Goal: Transaction & Acquisition: Book appointment/travel/reservation

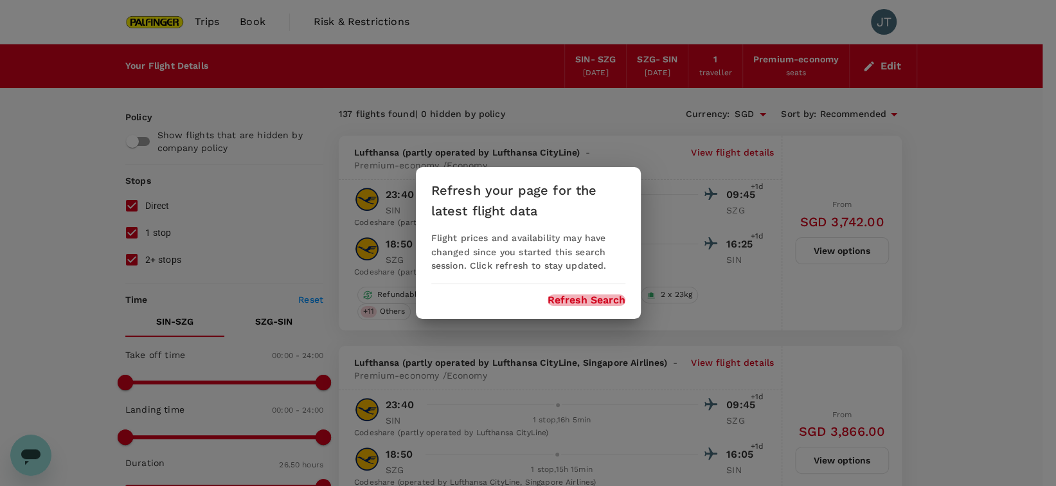
click at [604, 295] on button "Refresh Search" at bounding box center [587, 300] width 78 height 12
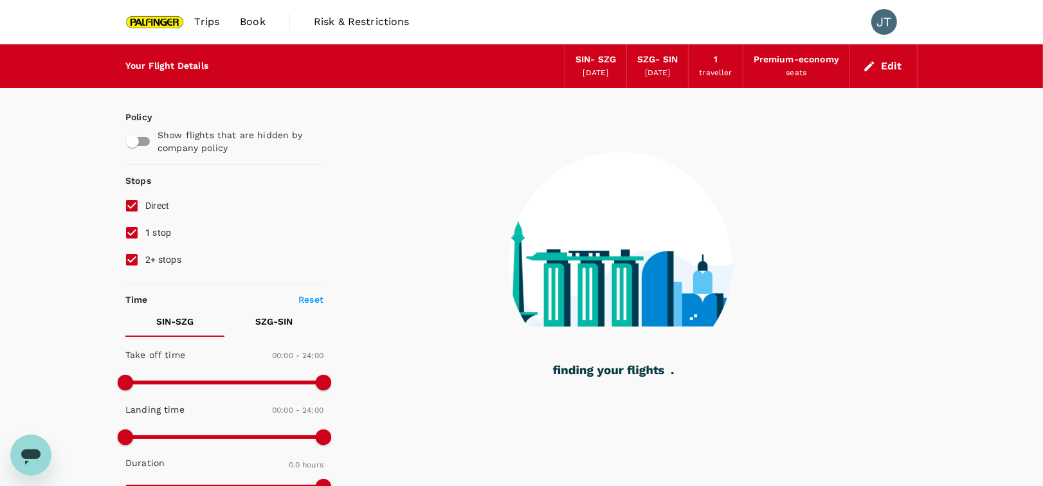
type input "1490"
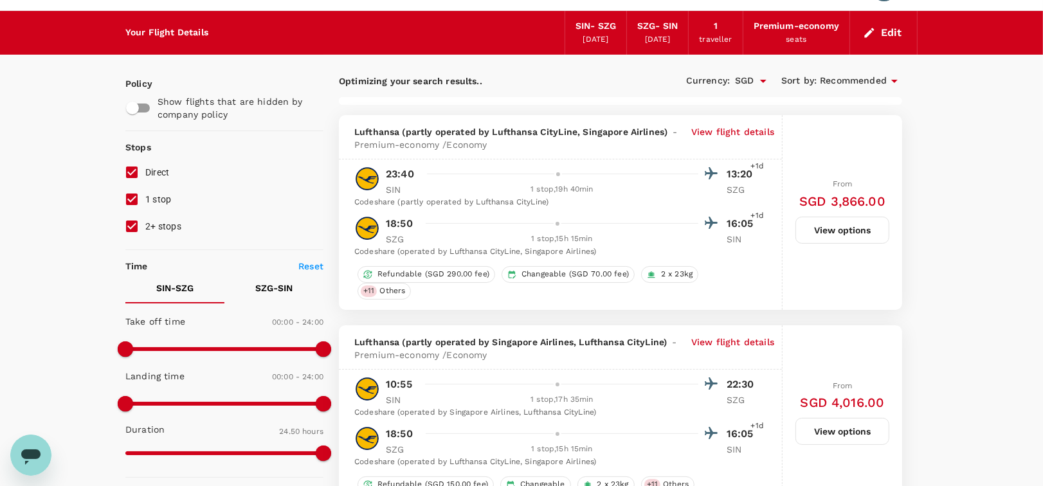
scroll to position [34, 0]
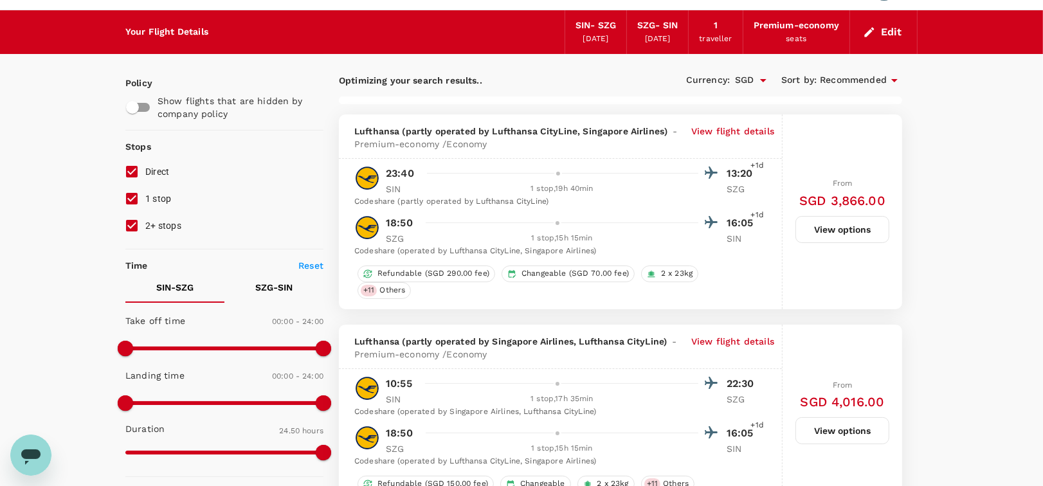
click at [132, 224] on input "2+ stops" at bounding box center [131, 225] width 27 height 27
checkbox input "false"
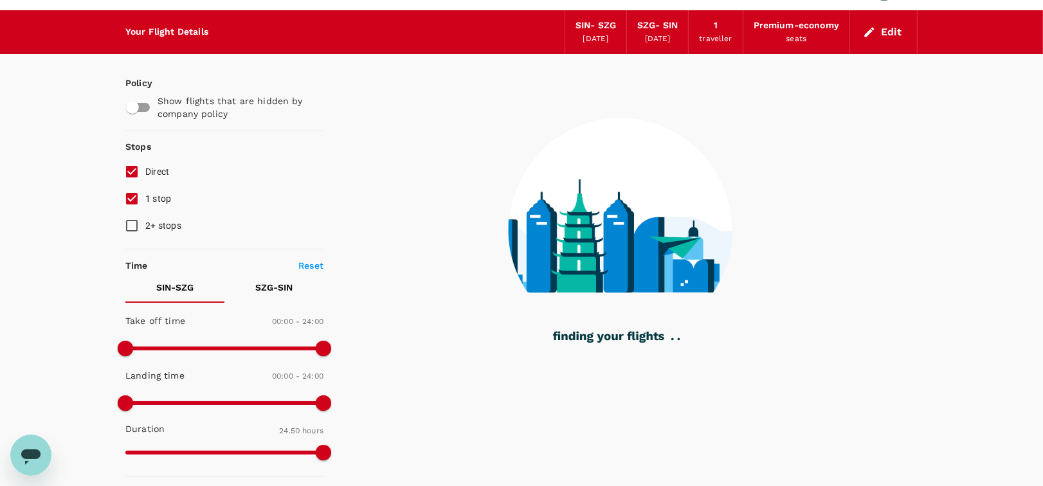
type input "1610"
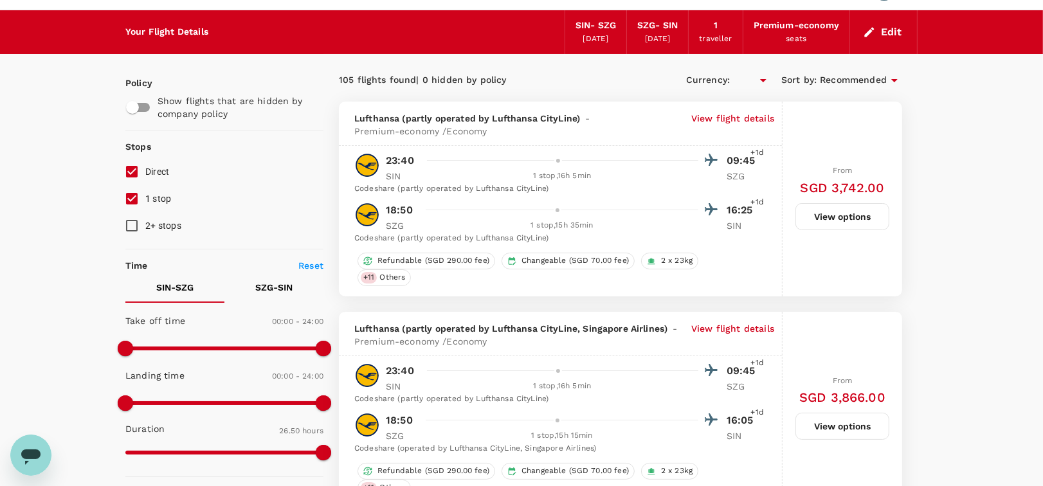
type input "SGD"
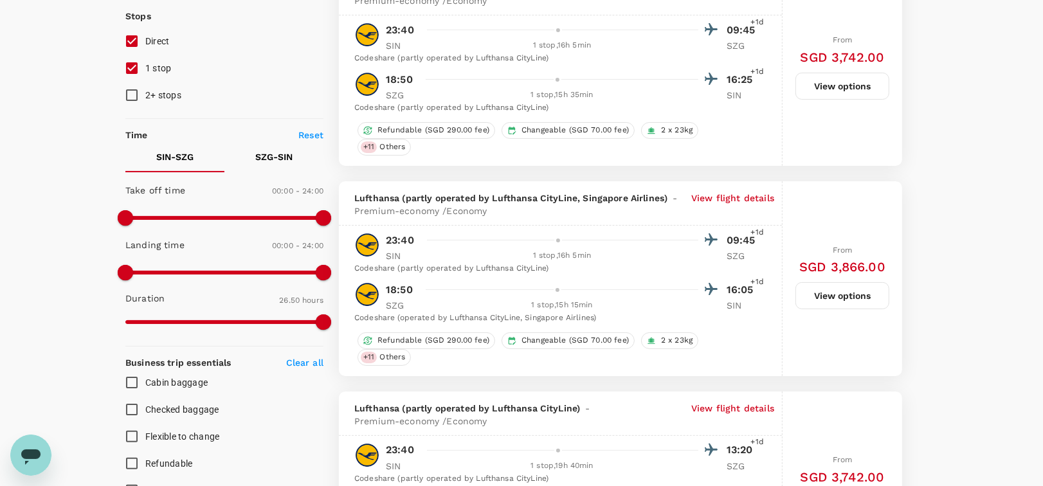
scroll to position [165, 0]
click at [844, 82] on button "View options" at bounding box center [842, 85] width 94 height 27
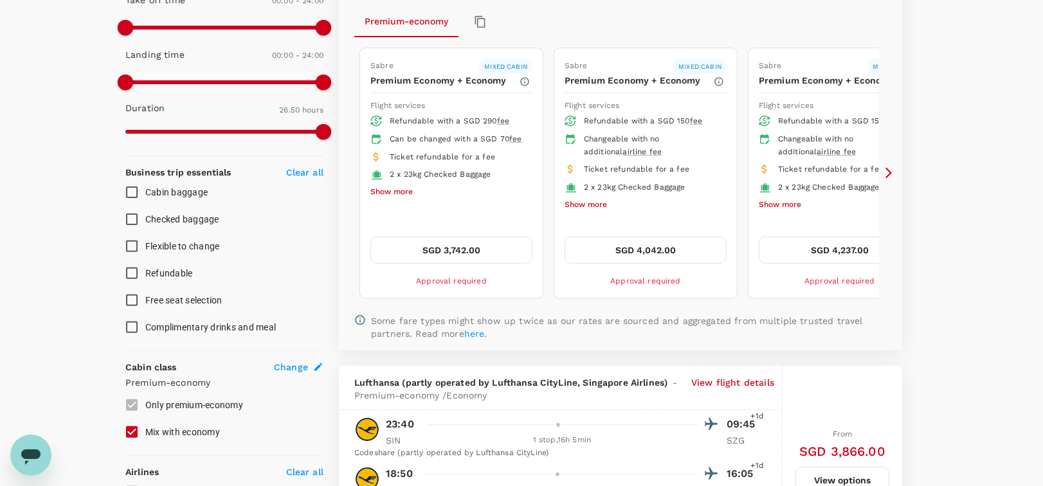
scroll to position [586, 0]
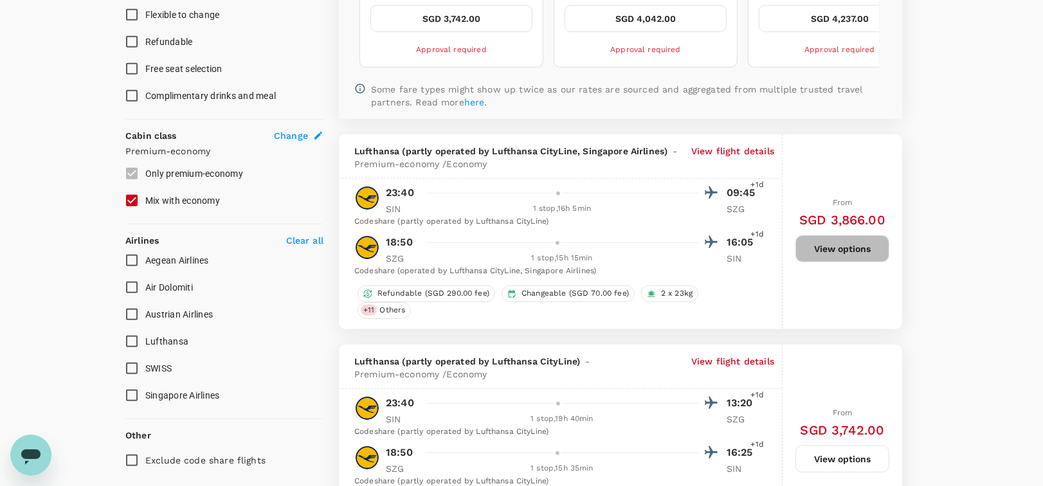
click at [849, 249] on button "View options" at bounding box center [842, 248] width 94 height 27
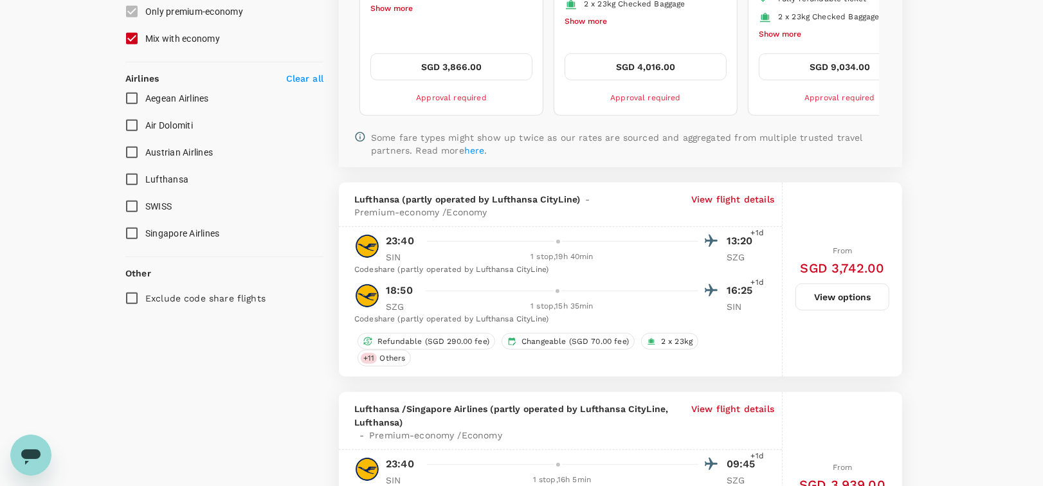
scroll to position [865, 0]
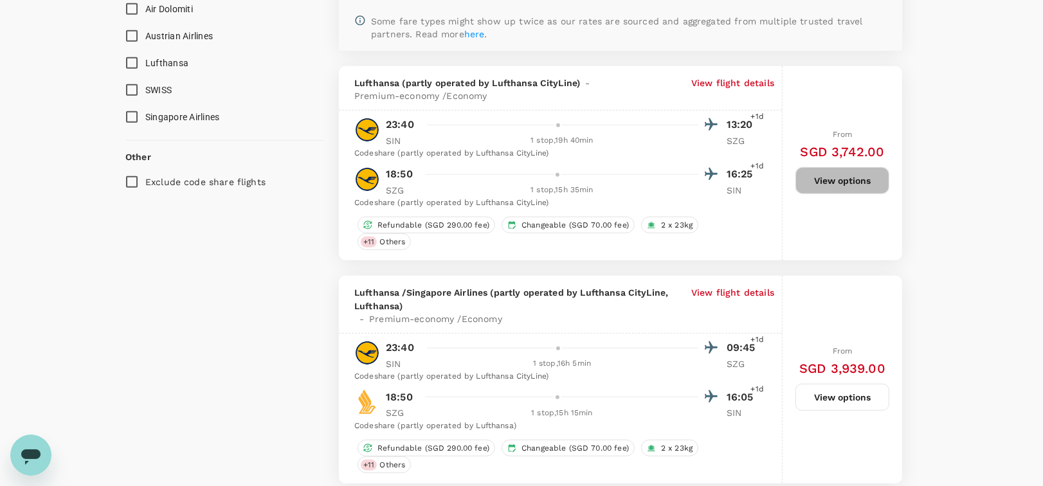
click at [834, 183] on button "View options" at bounding box center [842, 180] width 94 height 27
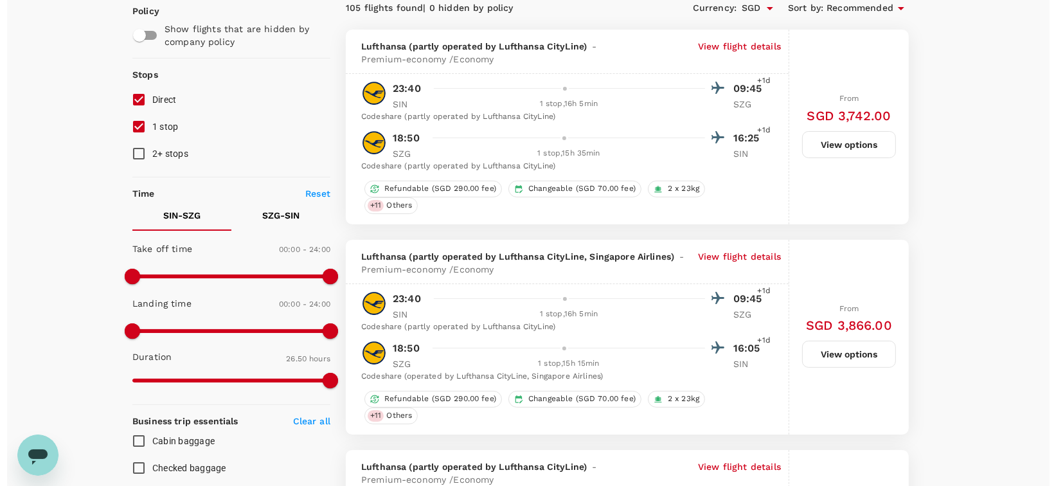
scroll to position [154, 0]
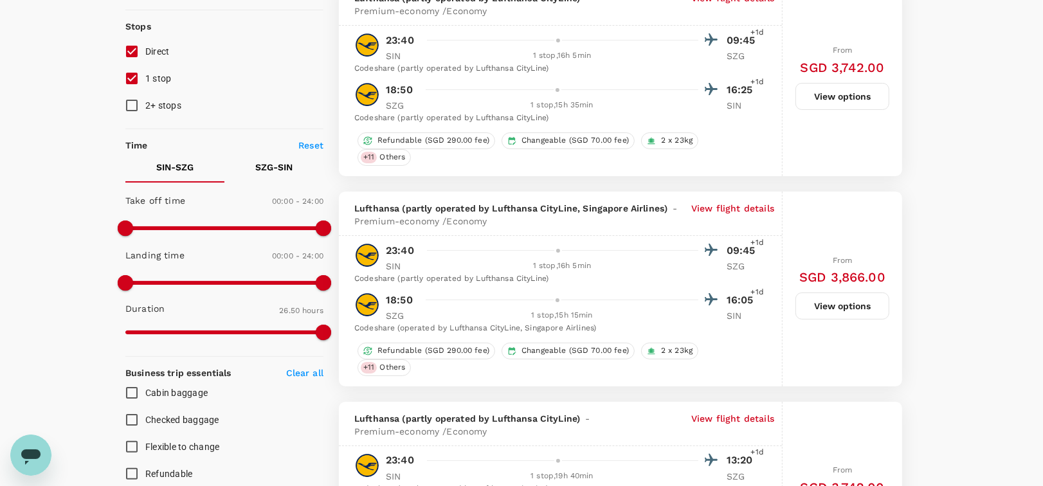
click at [734, 204] on p "View flight details" at bounding box center [732, 215] width 83 height 26
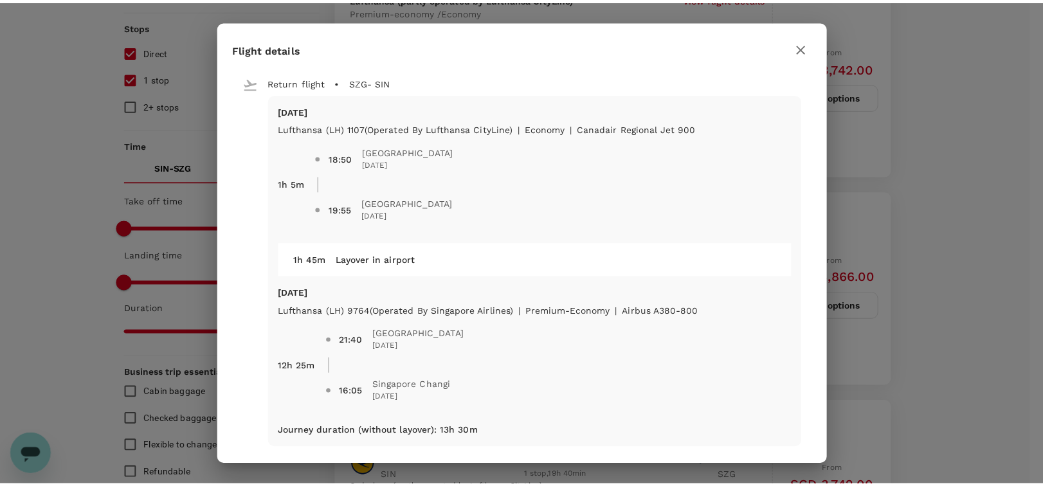
scroll to position [394, 0]
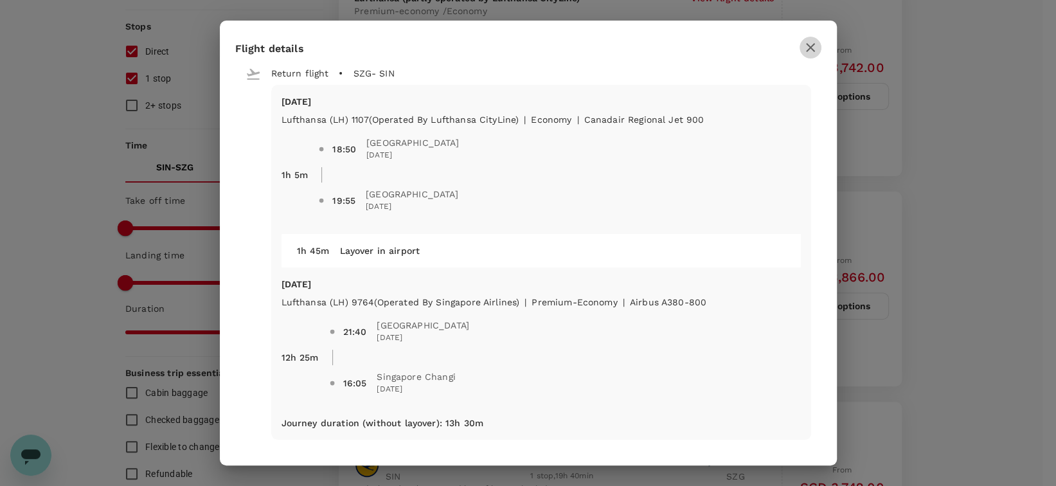
click at [812, 51] on icon "button" at bounding box center [810, 47] width 15 height 15
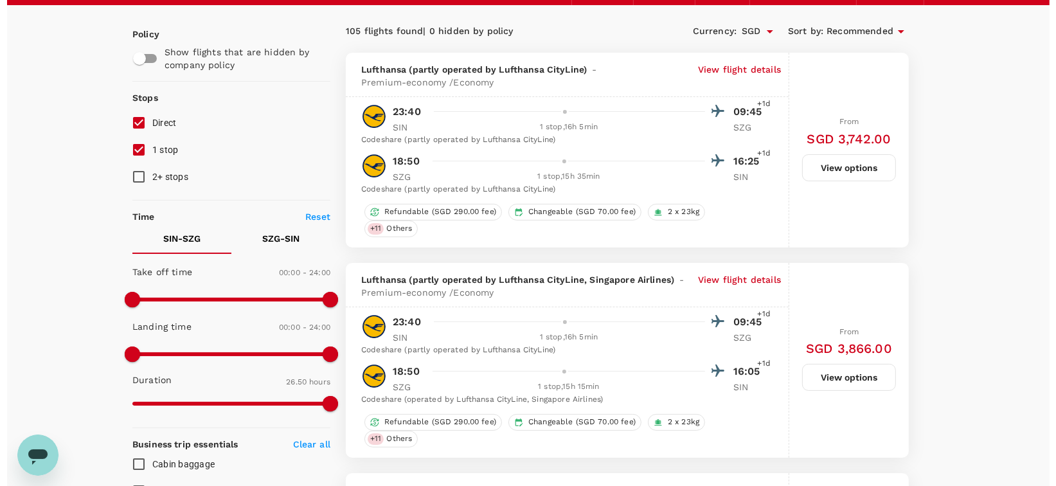
scroll to position [80, 0]
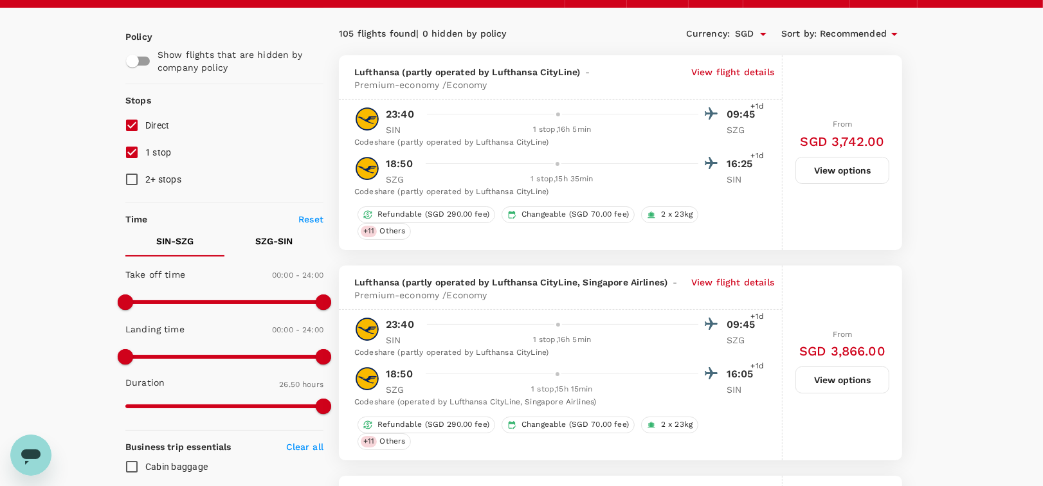
click at [736, 75] on p "View flight details" at bounding box center [732, 79] width 83 height 26
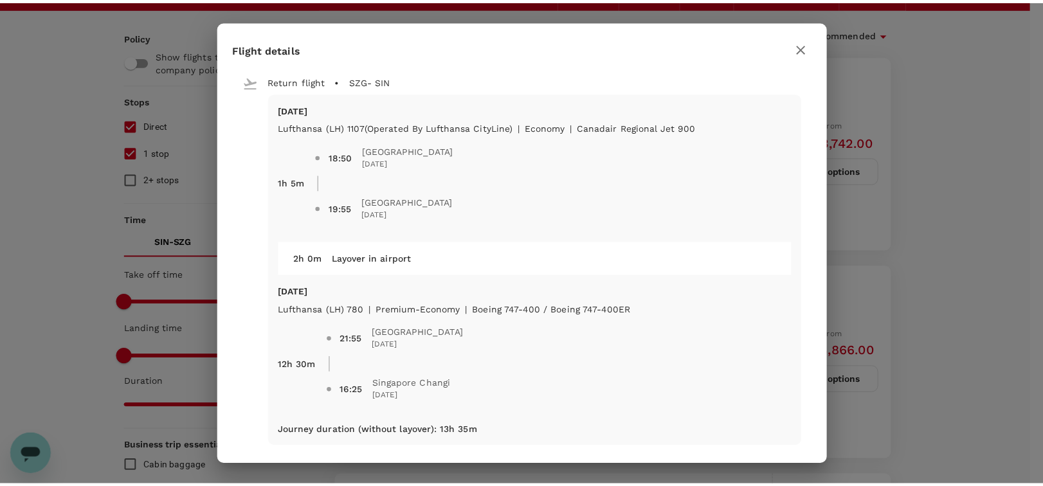
scroll to position [394, 0]
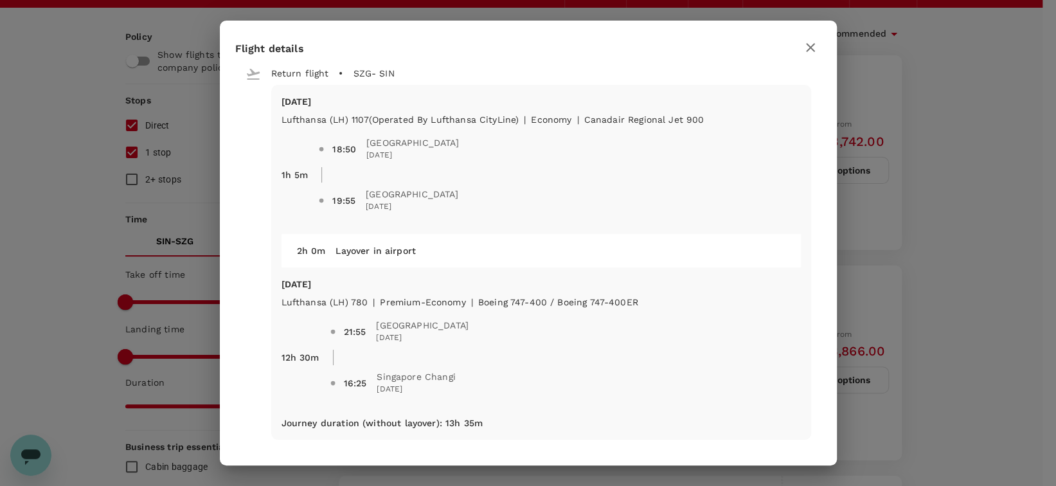
click at [809, 53] on icon "button" at bounding box center [810, 47] width 15 height 15
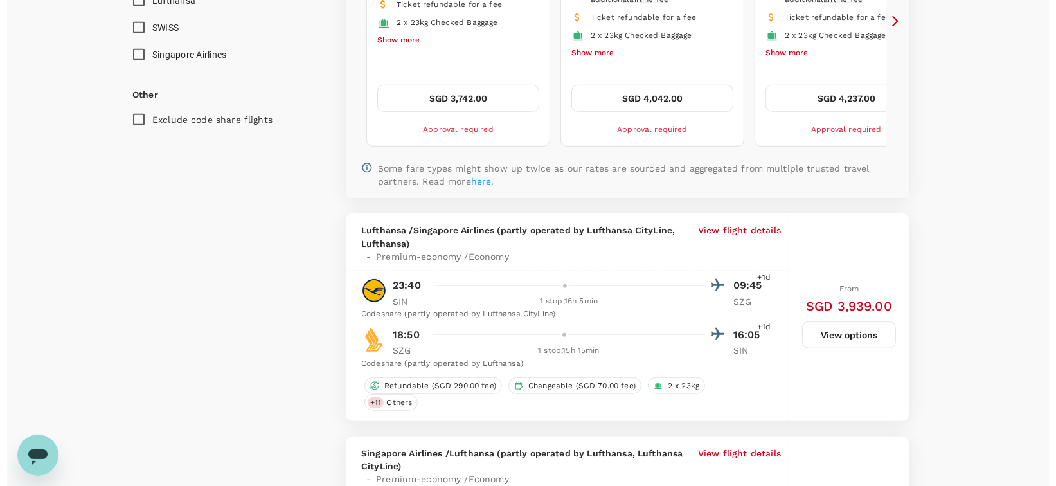
scroll to position [928, 0]
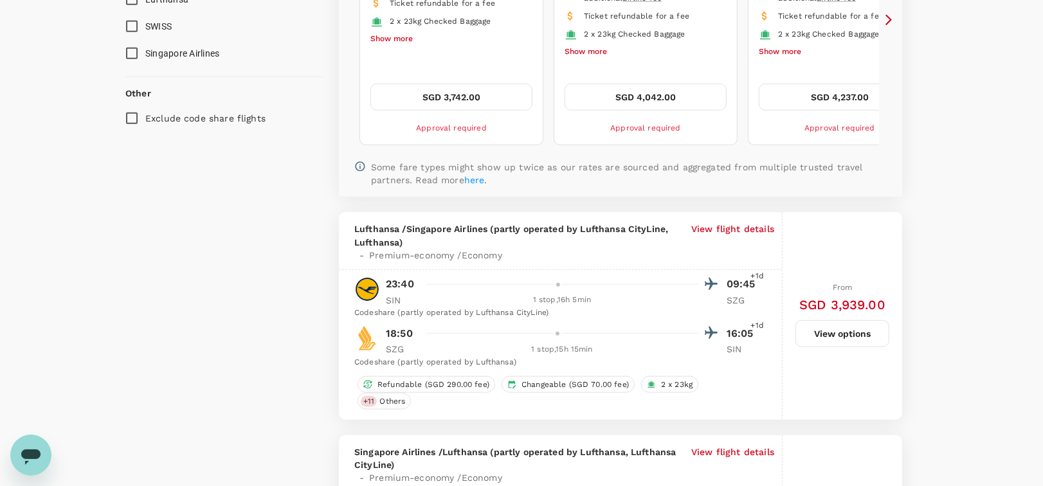
click at [701, 224] on p "View flight details" at bounding box center [732, 241] width 83 height 39
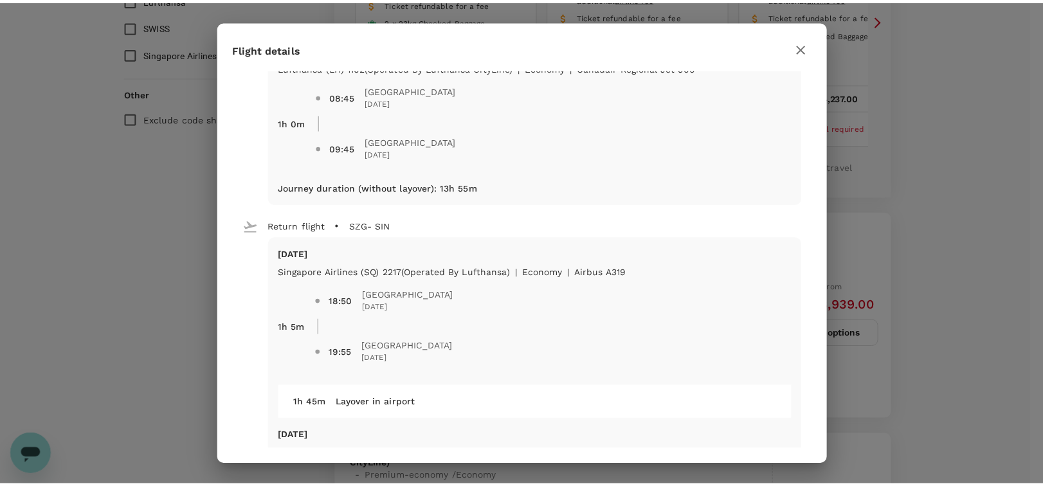
scroll to position [394, 0]
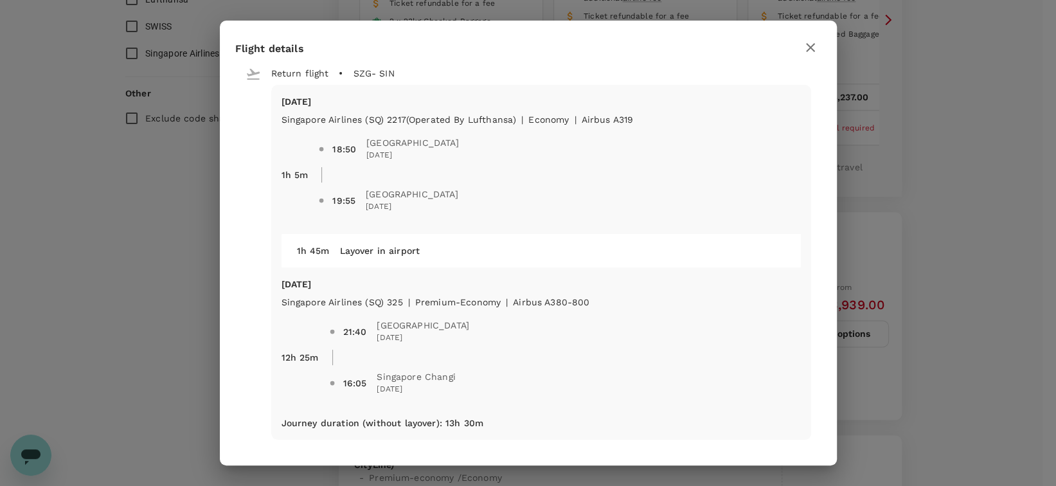
click at [878, 201] on div "Flight details Depart flight SIN - SZG [DATE] Lufthansa (LH) 781 | premium-econ…" at bounding box center [528, 243] width 1056 height 486
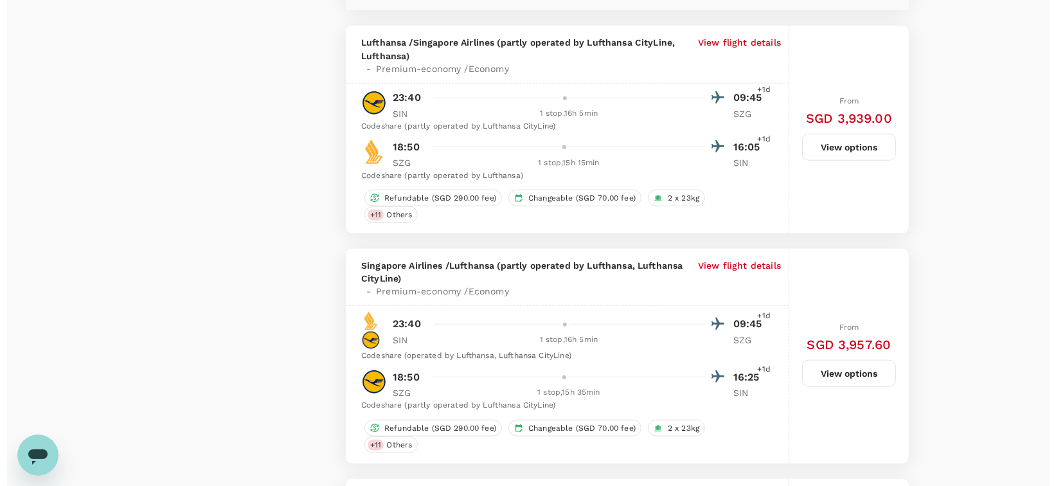
scroll to position [1113, 0]
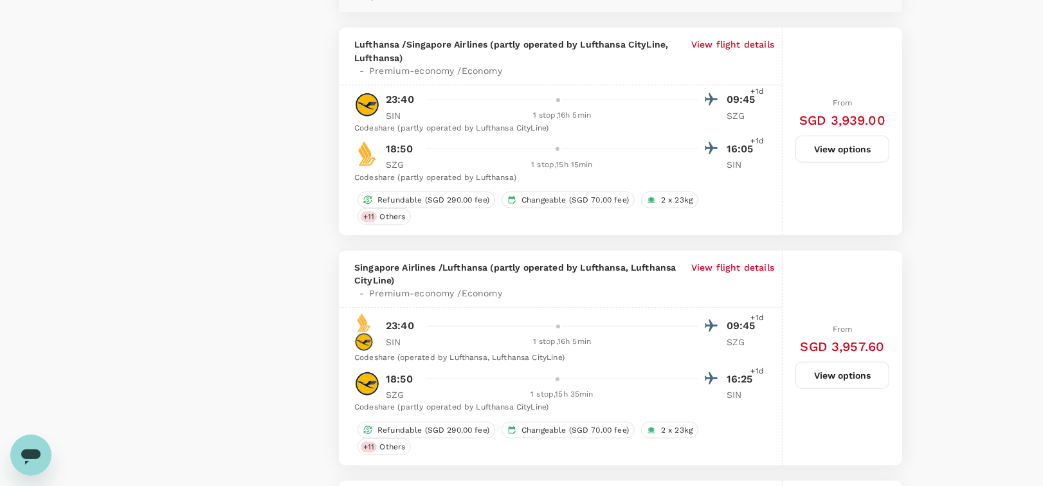
click at [759, 42] on p "View flight details" at bounding box center [732, 57] width 83 height 39
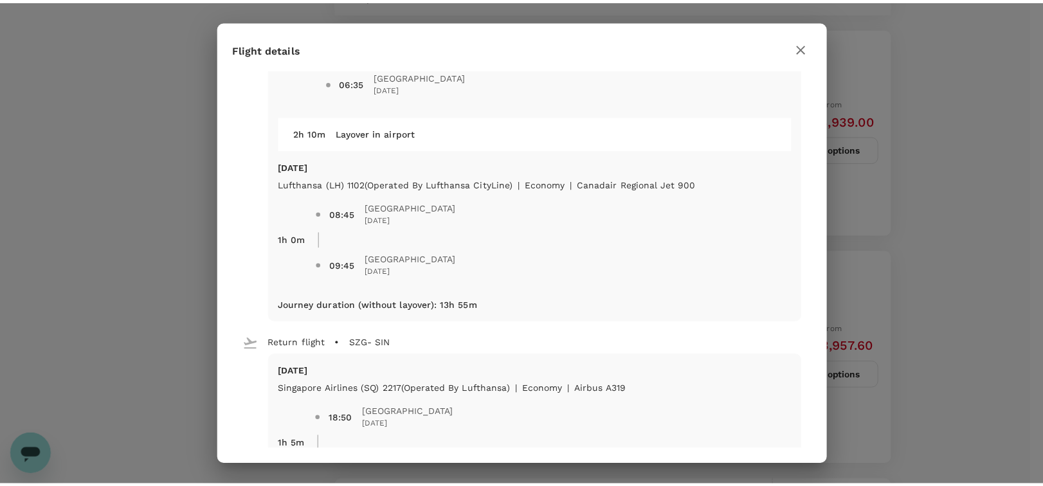
scroll to position [125, 0]
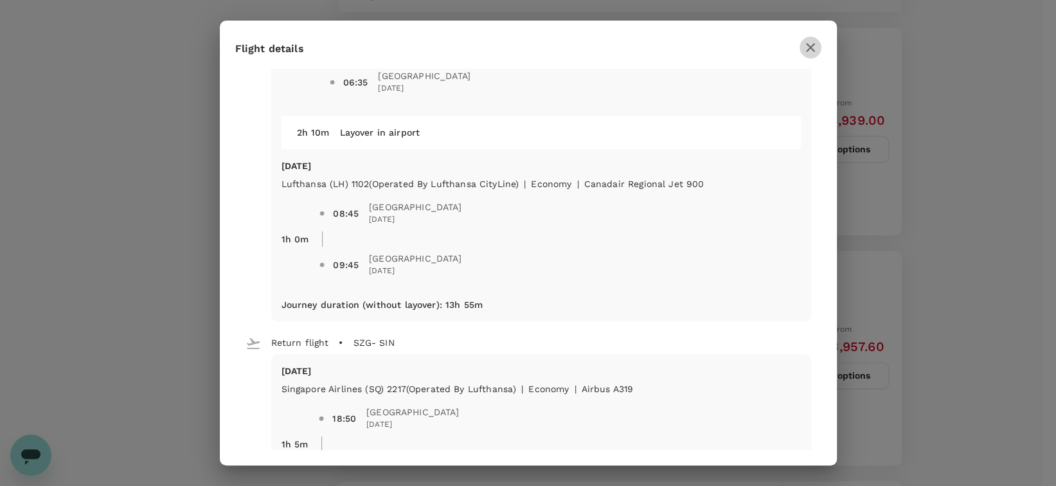
click at [811, 46] on icon "button" at bounding box center [810, 47] width 9 height 9
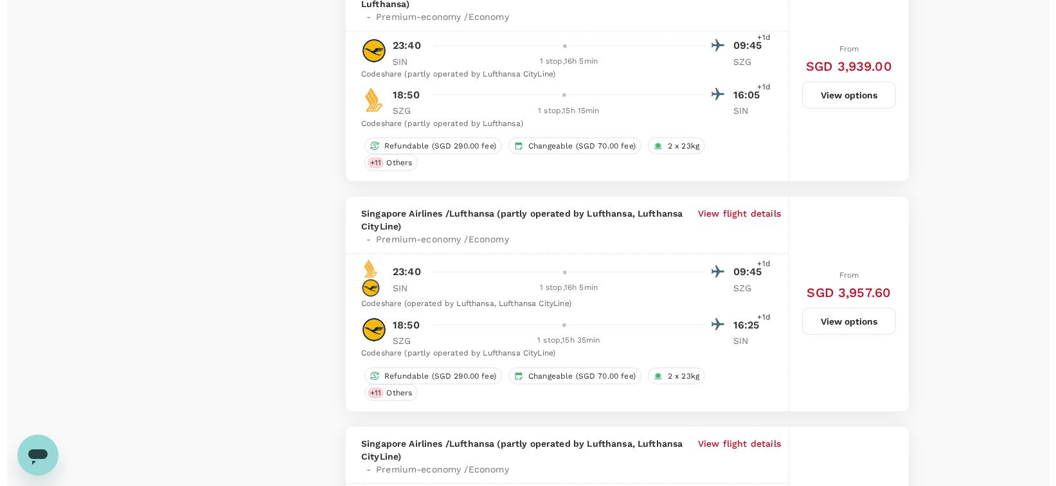
scroll to position [1169, 0]
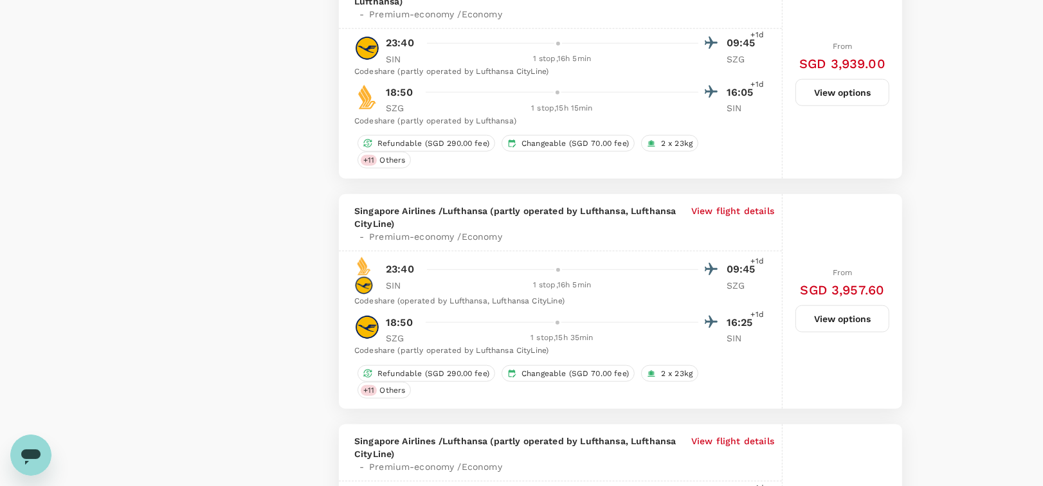
click at [746, 210] on p "View flight details" at bounding box center [732, 223] width 83 height 39
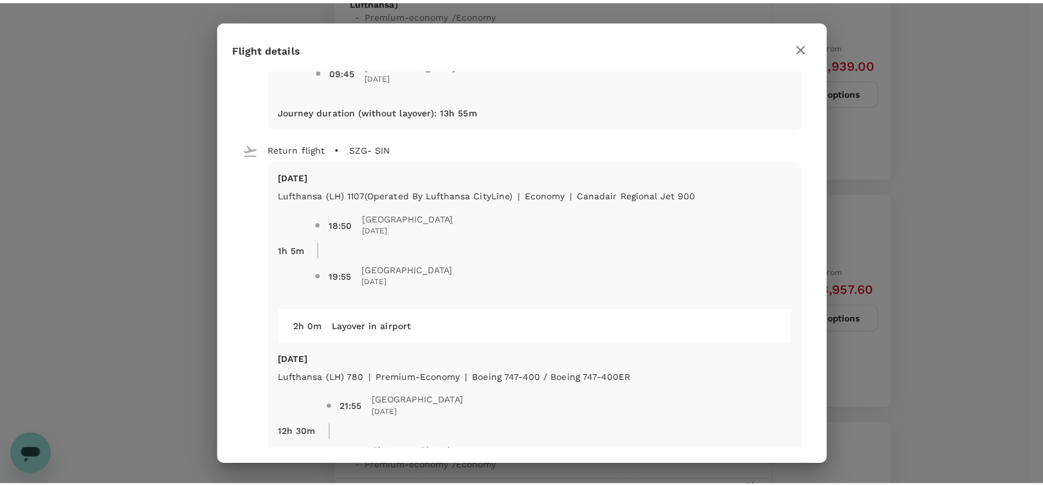
scroll to position [316, 0]
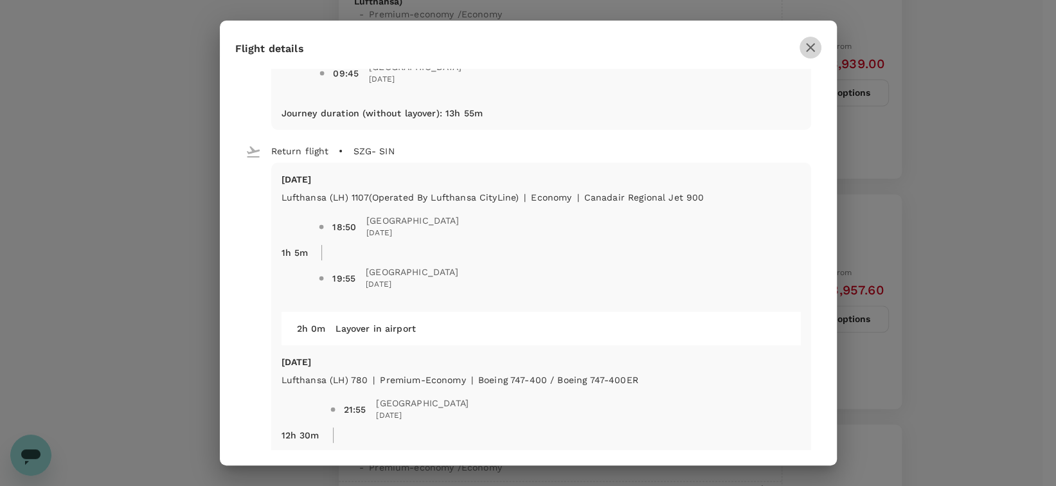
click at [805, 47] on icon "button" at bounding box center [810, 47] width 15 height 15
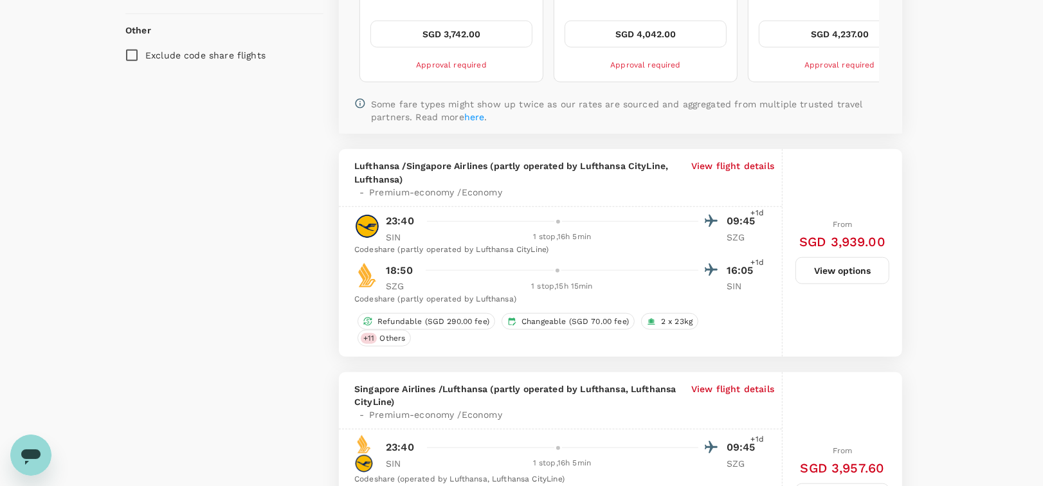
scroll to position [989, 0]
click at [828, 270] on button "View options" at bounding box center [842, 272] width 94 height 27
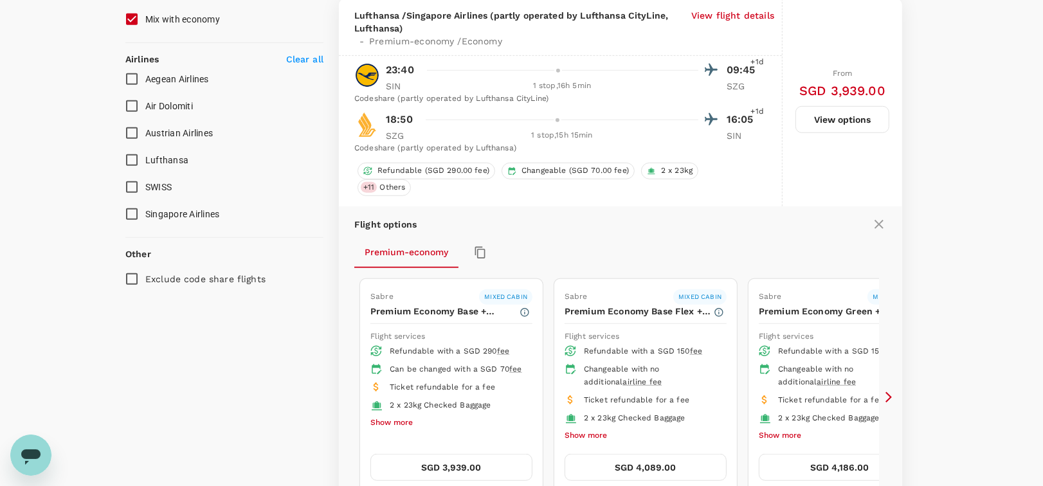
scroll to position [888, 0]
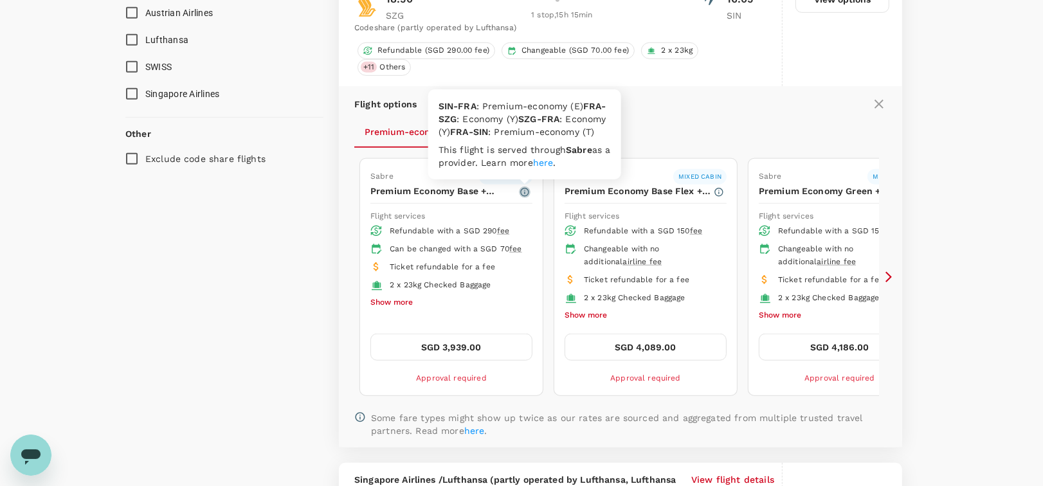
click at [524, 190] on icon "button" at bounding box center [524, 192] width 8 height 8
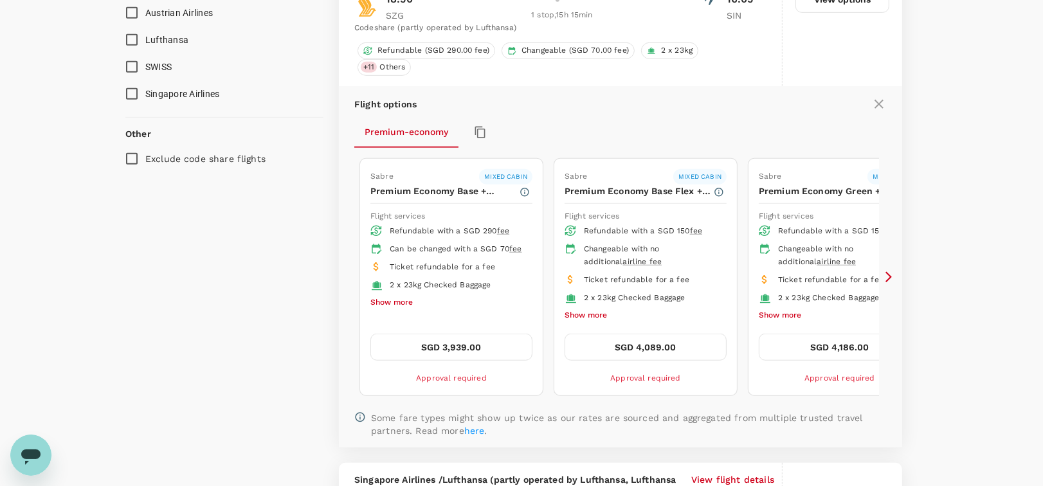
drag, startPoint x: 952, startPoint y: 179, endPoint x: 559, endPoint y: 298, distance: 410.4
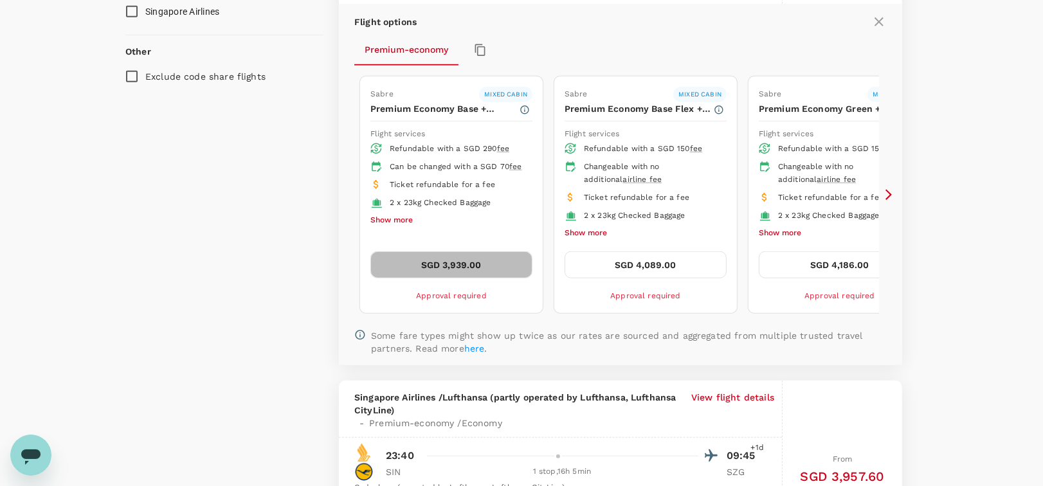
click at [479, 257] on button "SGD 3,939.00" at bounding box center [451, 264] width 162 height 27
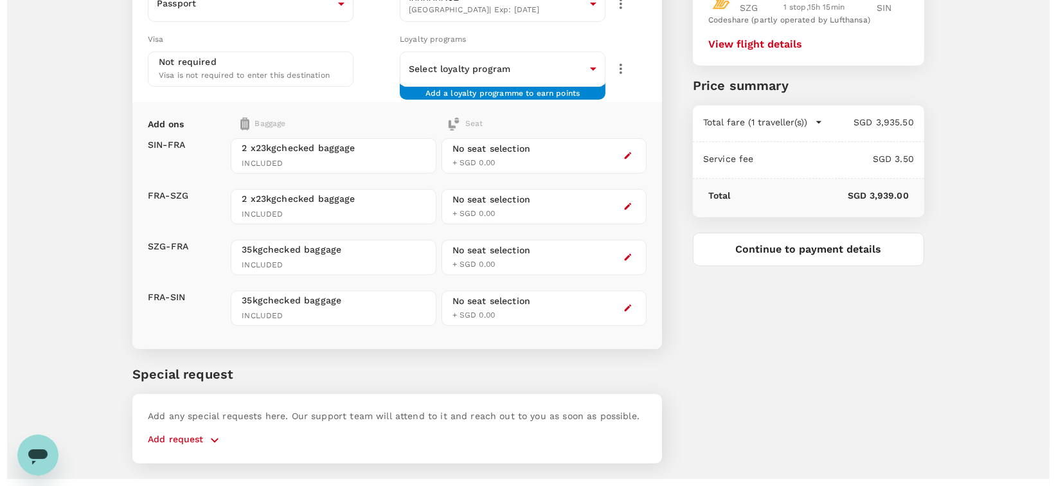
scroll to position [230, 0]
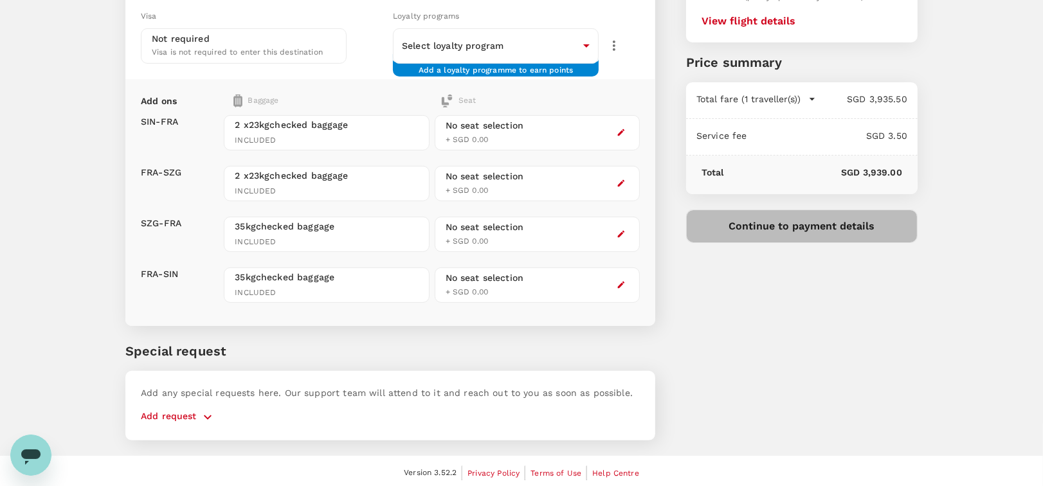
click at [773, 233] on button "Continue to payment details" at bounding box center [801, 226] width 231 height 33
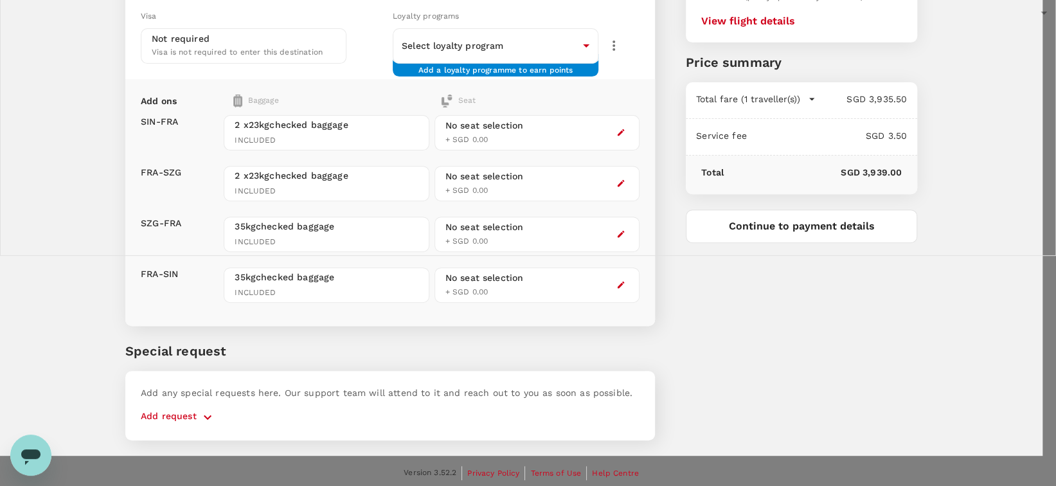
type input "9be03565-66ee-4886-9f8c-c8015ed65526"
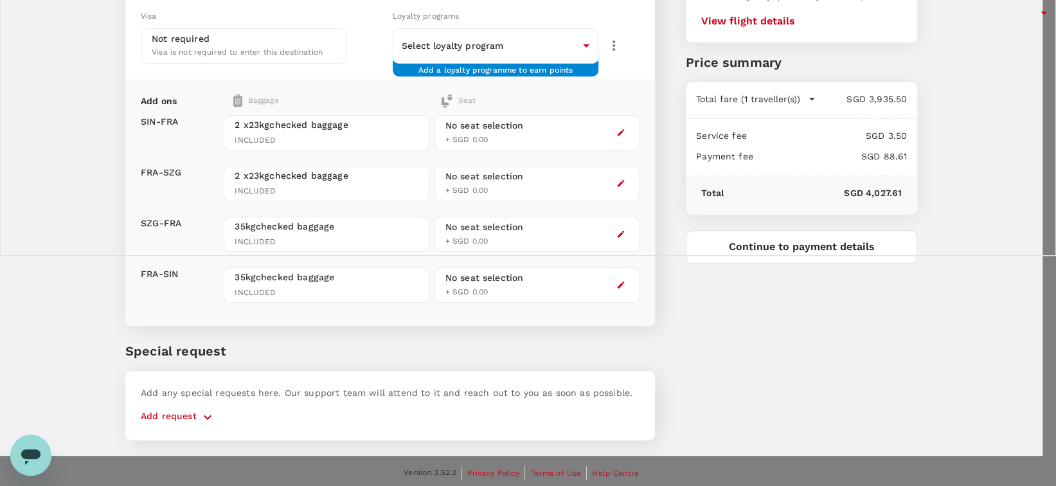
type textarea "Global Product Strategy Meeting"
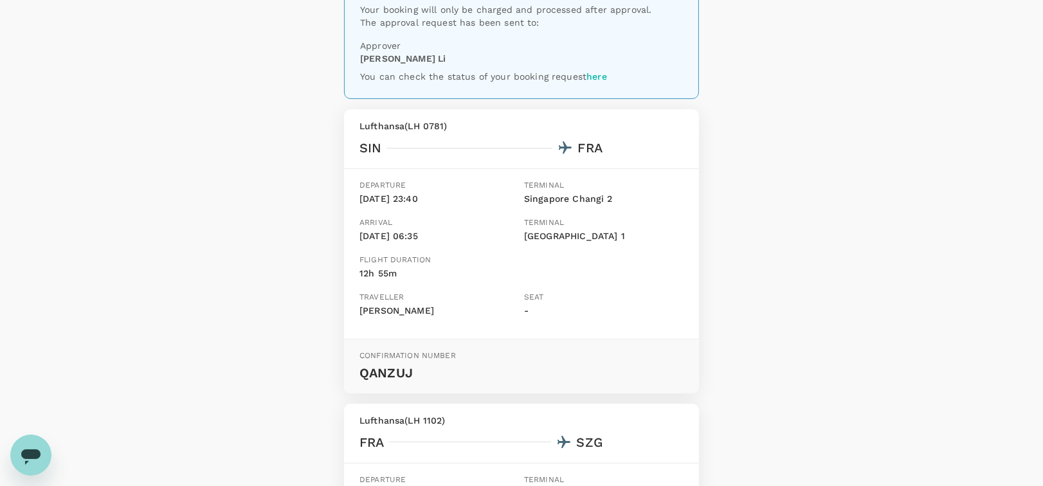
scroll to position [129, 0]
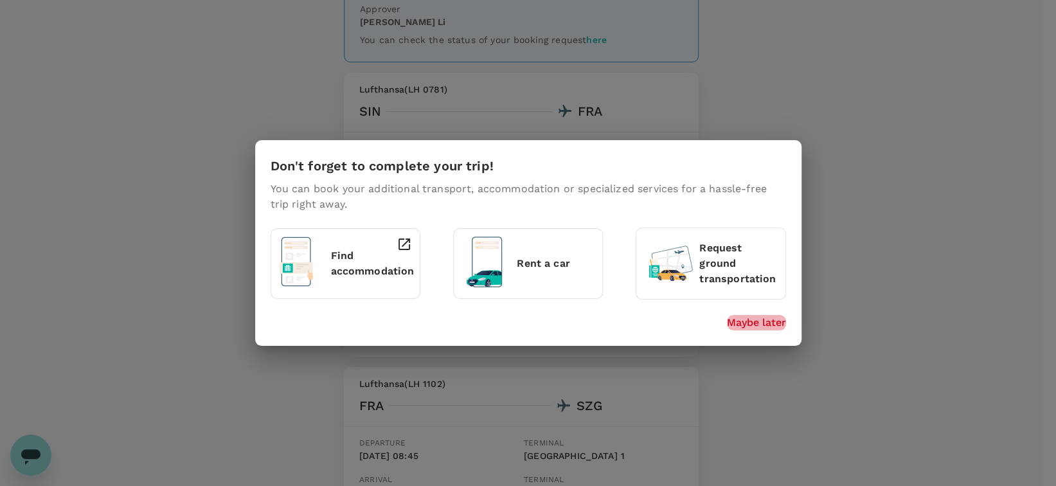
click at [776, 325] on p "Maybe later" at bounding box center [756, 322] width 59 height 15
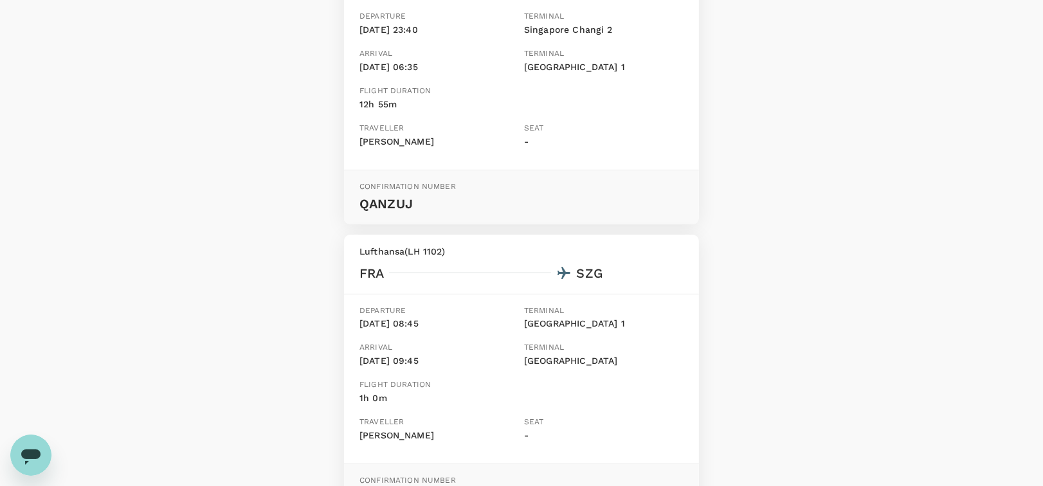
scroll to position [0, 0]
